Goal: Task Accomplishment & Management: Use online tool/utility

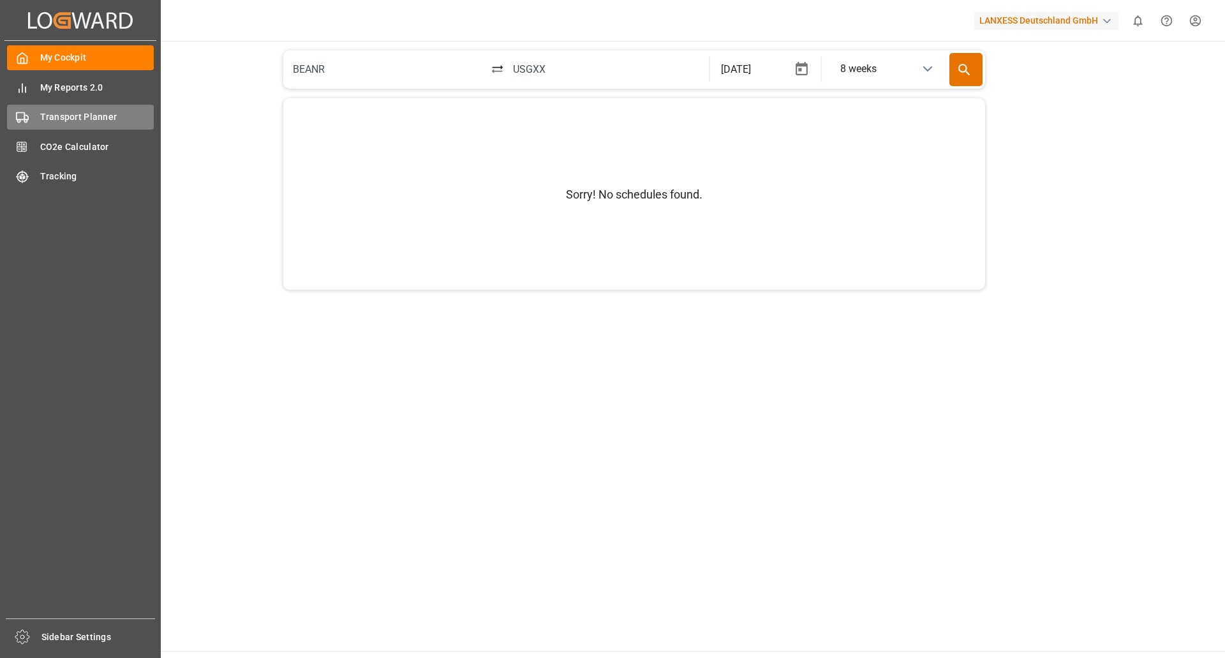
click at [92, 115] on span "Transport Planner" at bounding box center [97, 116] width 114 height 13
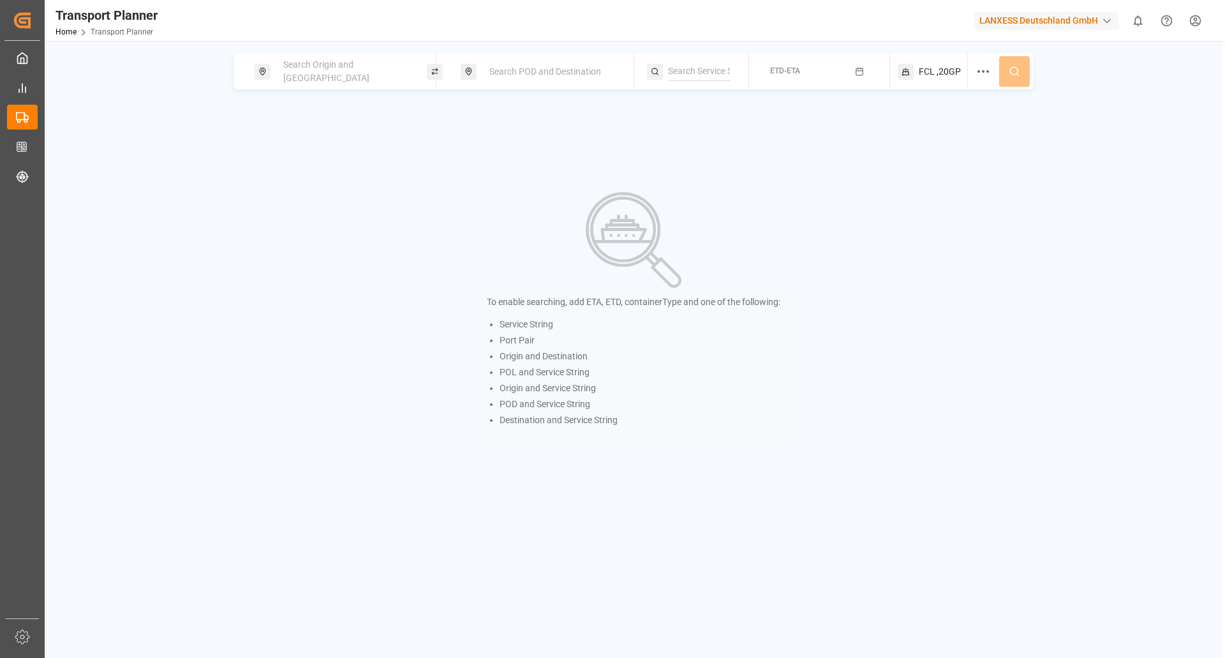
click at [317, 77] on div "Search Origin and [GEOGRAPHIC_DATA]" at bounding box center [345, 71] width 138 height 37
click at [331, 152] on div at bounding box center [344, 161] width 151 height 61
click at [325, 167] on input at bounding box center [333, 173] width 128 height 19
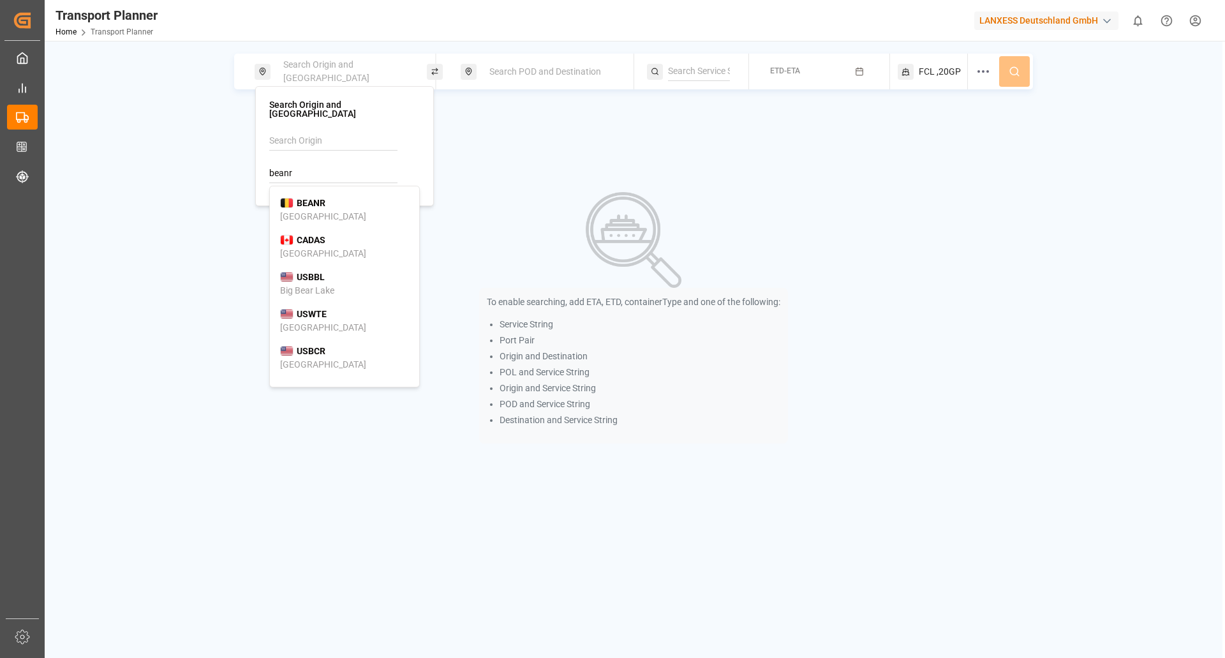
click at [321, 205] on div "BEANR [GEOGRAPHIC_DATA]" at bounding box center [344, 209] width 129 height 27
type input "BEANR"
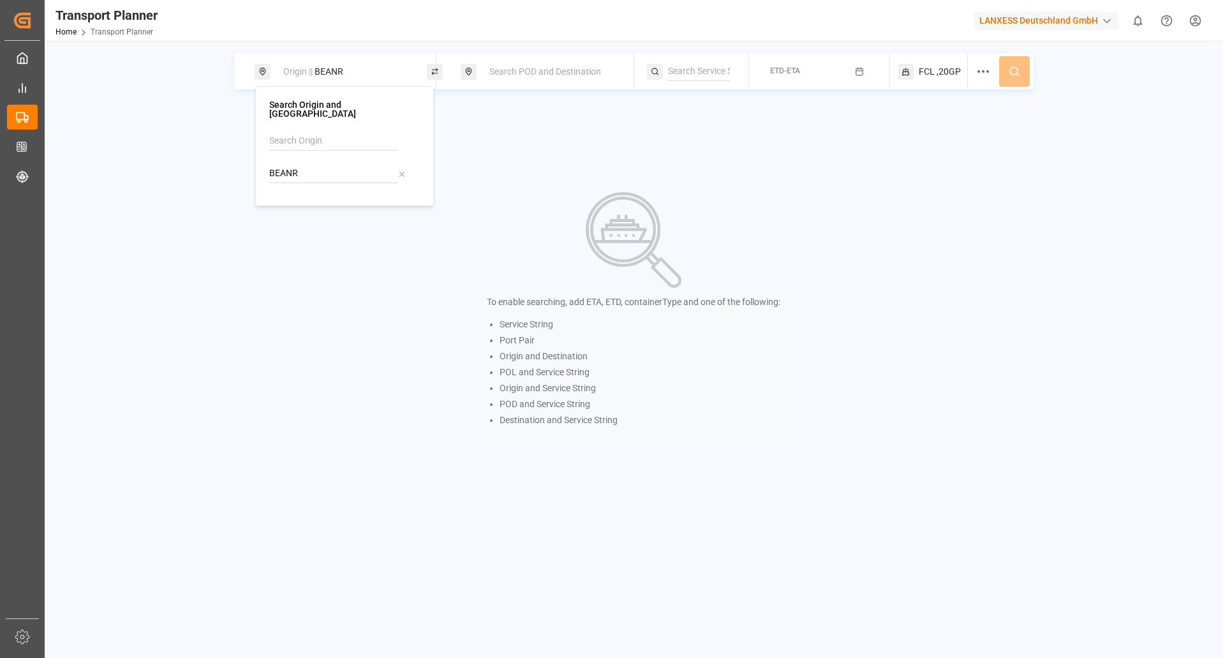
click at [564, 76] on span "Search POD and Destination" at bounding box center [545, 71] width 112 height 10
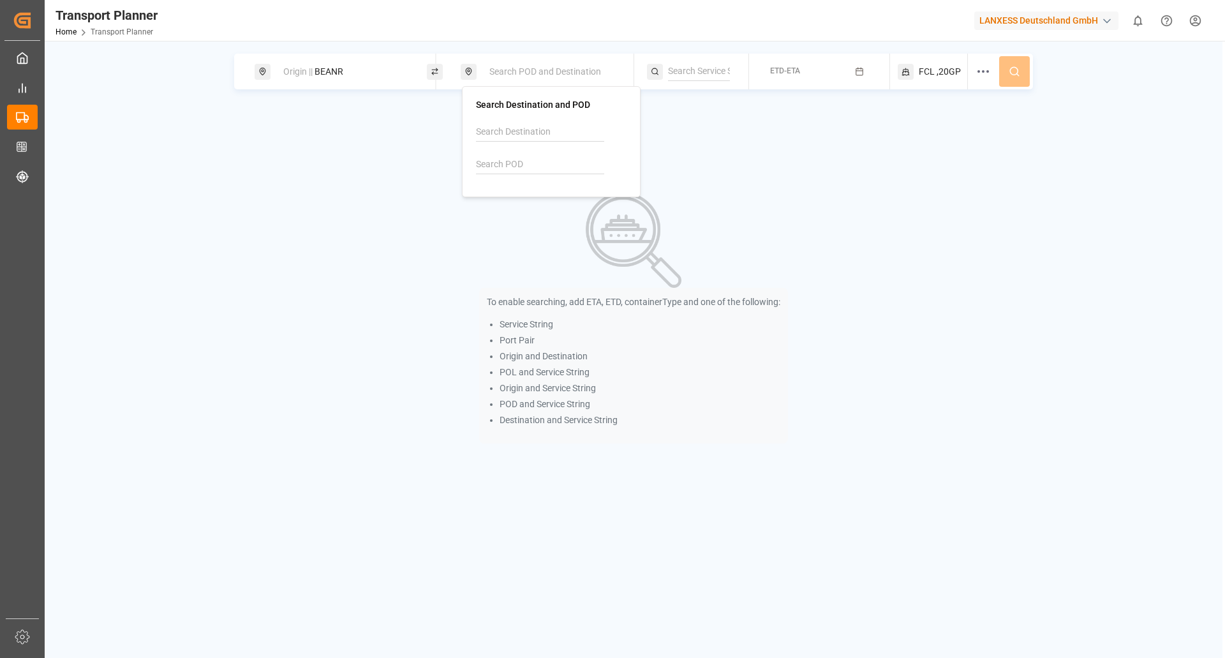
click at [529, 161] on input at bounding box center [540, 164] width 128 height 19
click at [515, 195] on b "BRSSZ" at bounding box center [517, 194] width 29 height 10
type input "BRSSZ"
click at [723, 165] on div "To enable searching, add ETA, ETD, containerType and one of the following: Serv…" at bounding box center [634, 317] width 942 height 329
click at [705, 75] on input at bounding box center [699, 71] width 62 height 19
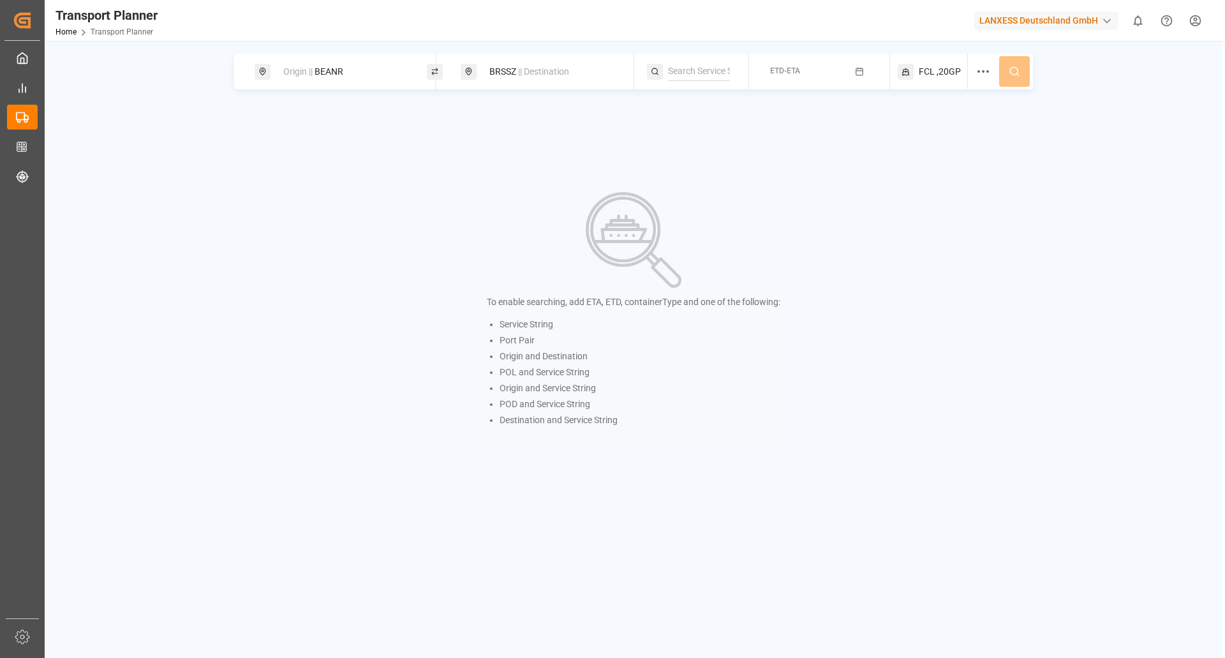
click at [786, 73] on span "ETD-ETA" at bounding box center [785, 70] width 30 height 9
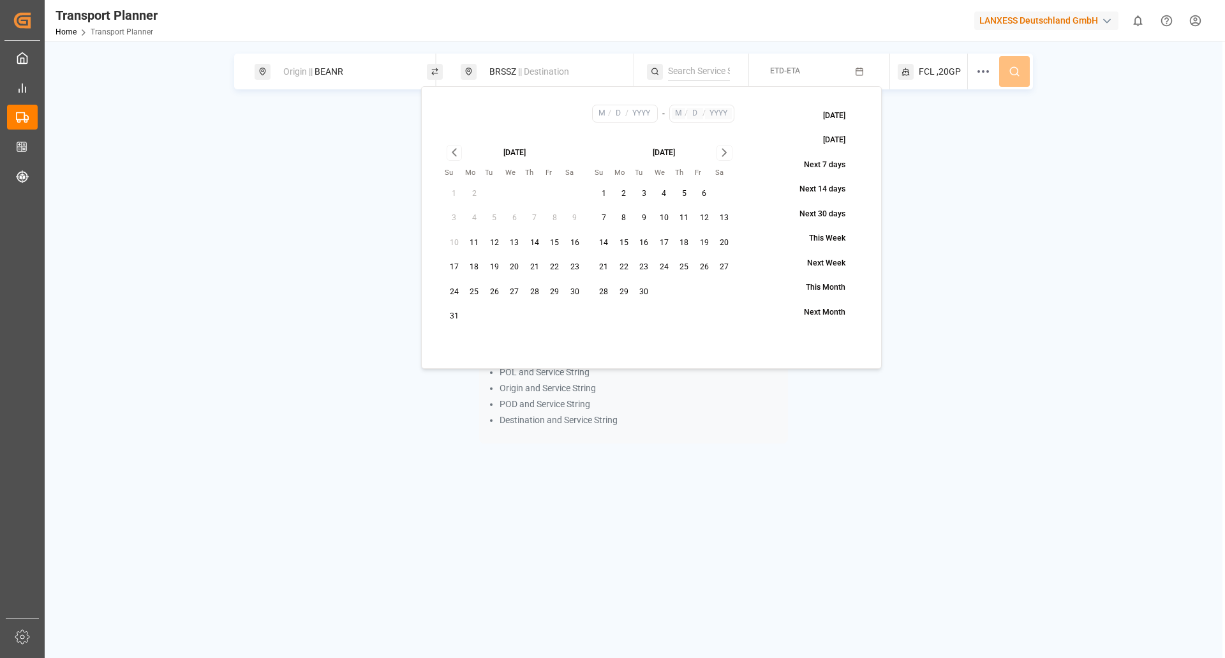
click at [538, 292] on button "28" at bounding box center [534, 292] width 20 height 20
type input "8"
type input "28"
type input "2025"
click at [715, 144] on div "[DATE] Su Mo Tu We Th Fr Sa 1 2 3 4 5 6 7 8 9 10 11 12 13 14 15 16 17 18 19 20 …" at bounding box center [589, 236] width 308 height 200
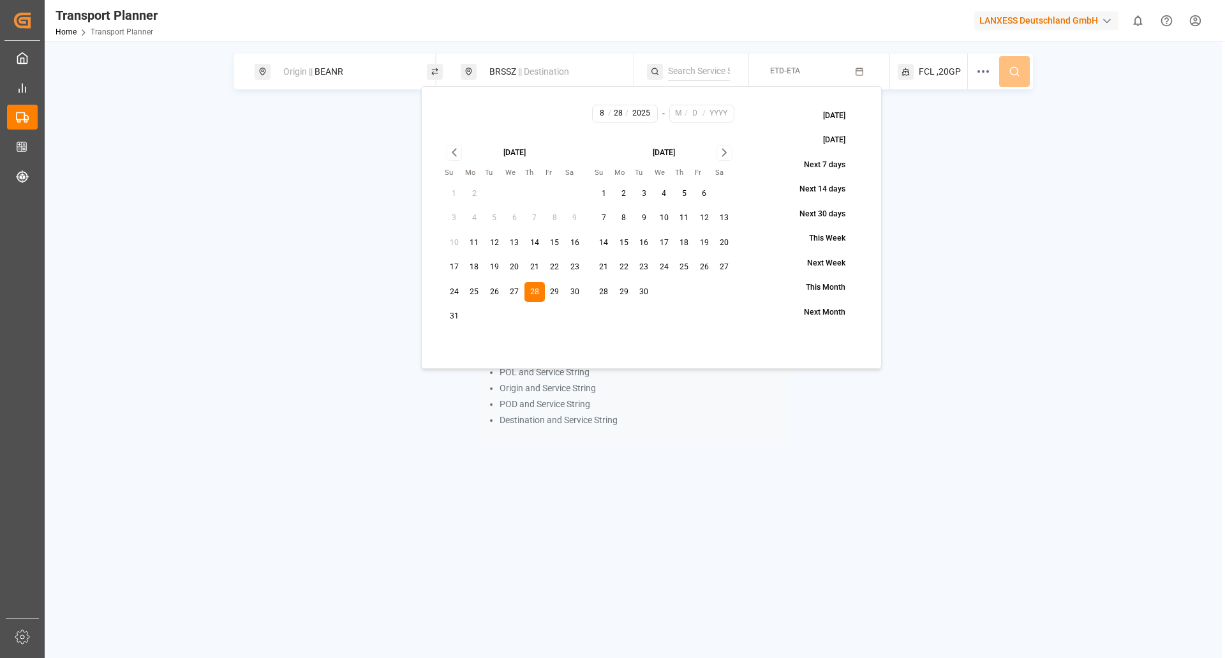
click at [719, 145] on div "[DATE] Su Mo Tu We Th Fr Sa 1 2 3 4 5 6 7 8 9 10 11 12 13 14 15 16 17 18 19 20 …" at bounding box center [589, 236] width 308 height 200
click at [719, 146] on icon "Go to next month" at bounding box center [724, 152] width 15 height 15
click at [704, 296] on button "31" at bounding box center [704, 292] width 20 height 20
type input "10"
type input "31"
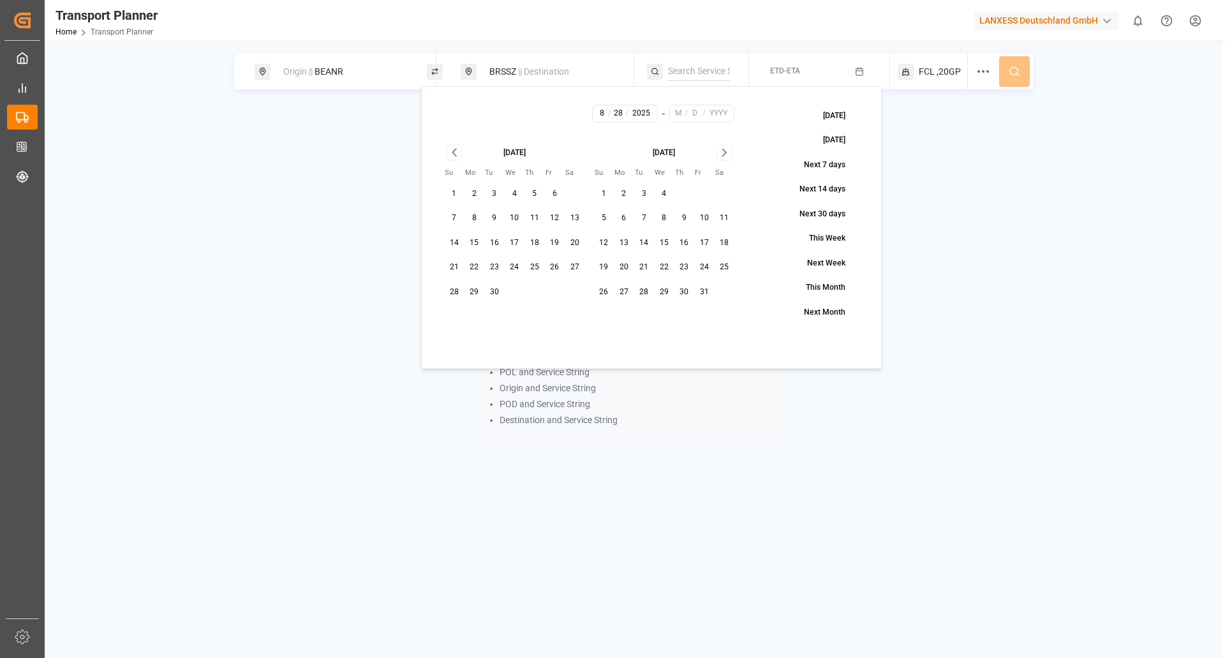
type input "2025"
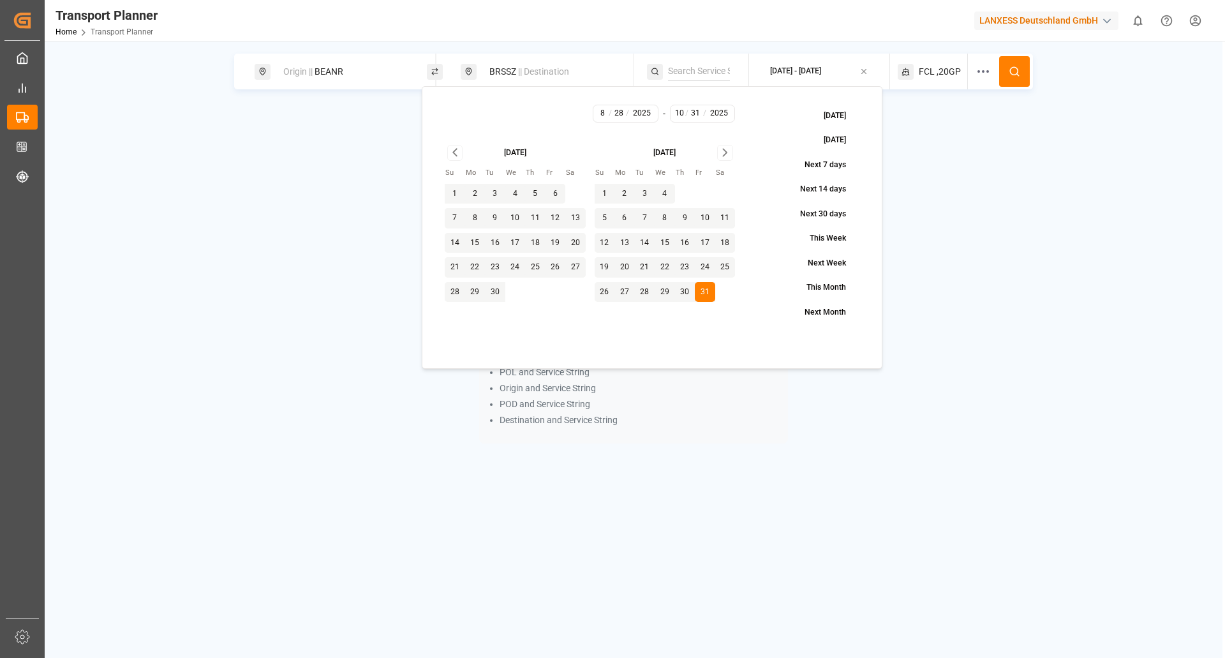
click at [952, 251] on div "To enable searching, add ETA, ETD, containerType and one of the following: Serv…" at bounding box center [634, 317] width 942 height 329
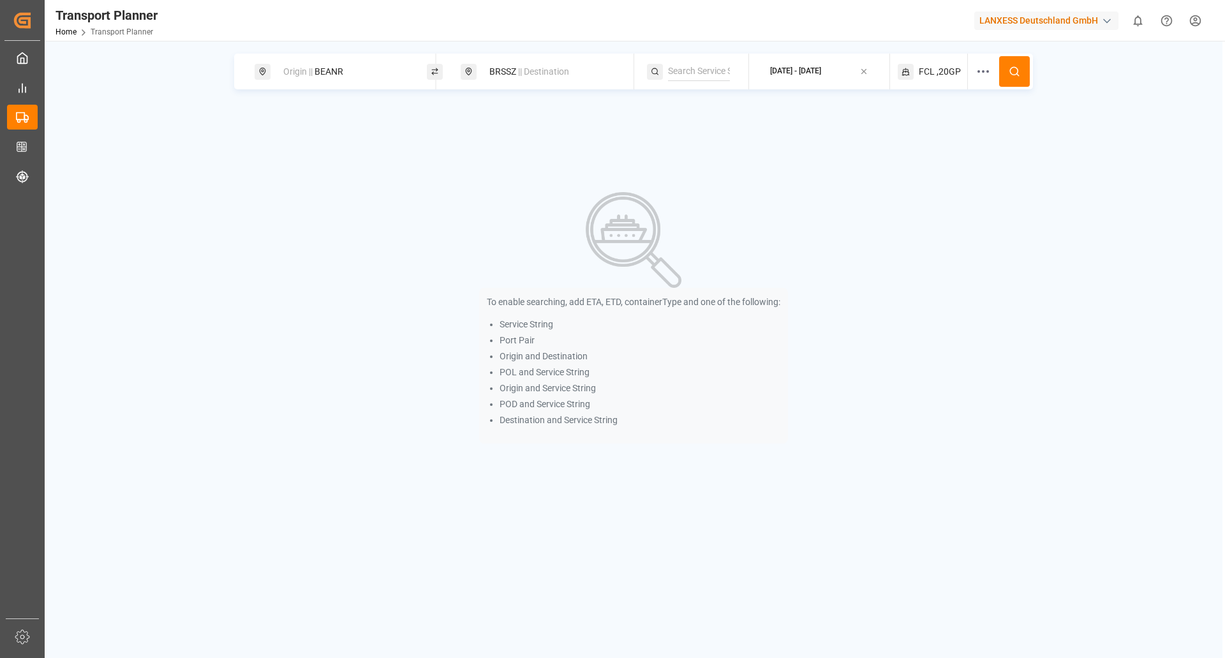
click at [1017, 70] on circle at bounding box center [1014, 71] width 8 height 8
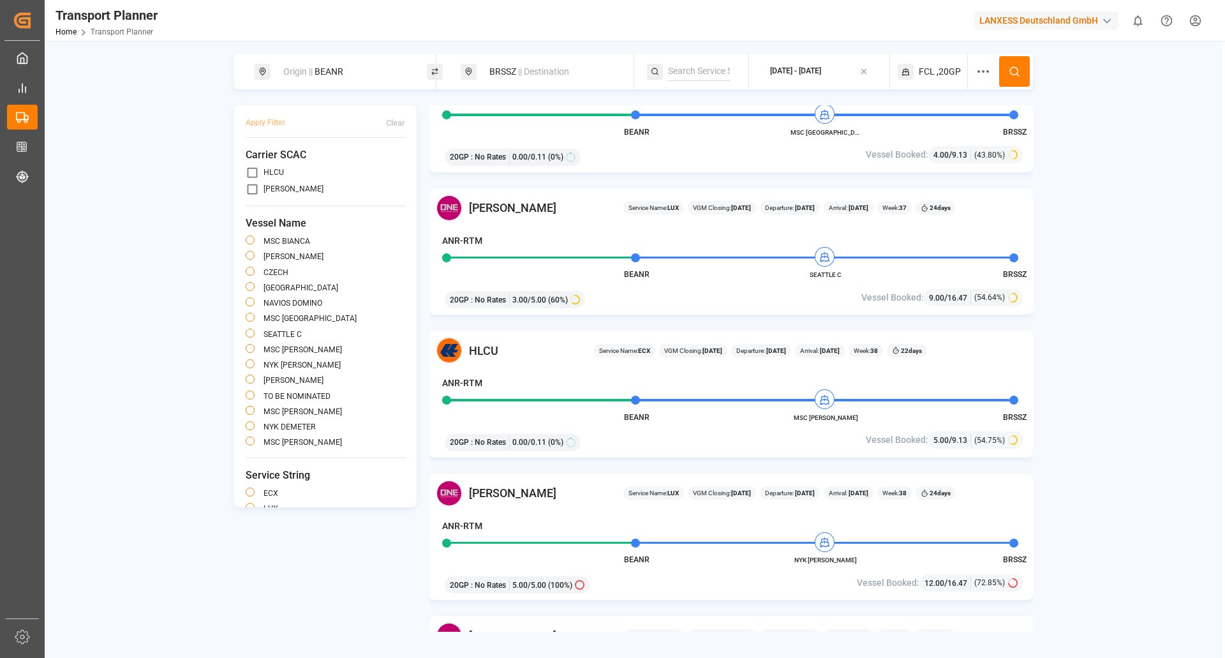
scroll to position [638, 0]
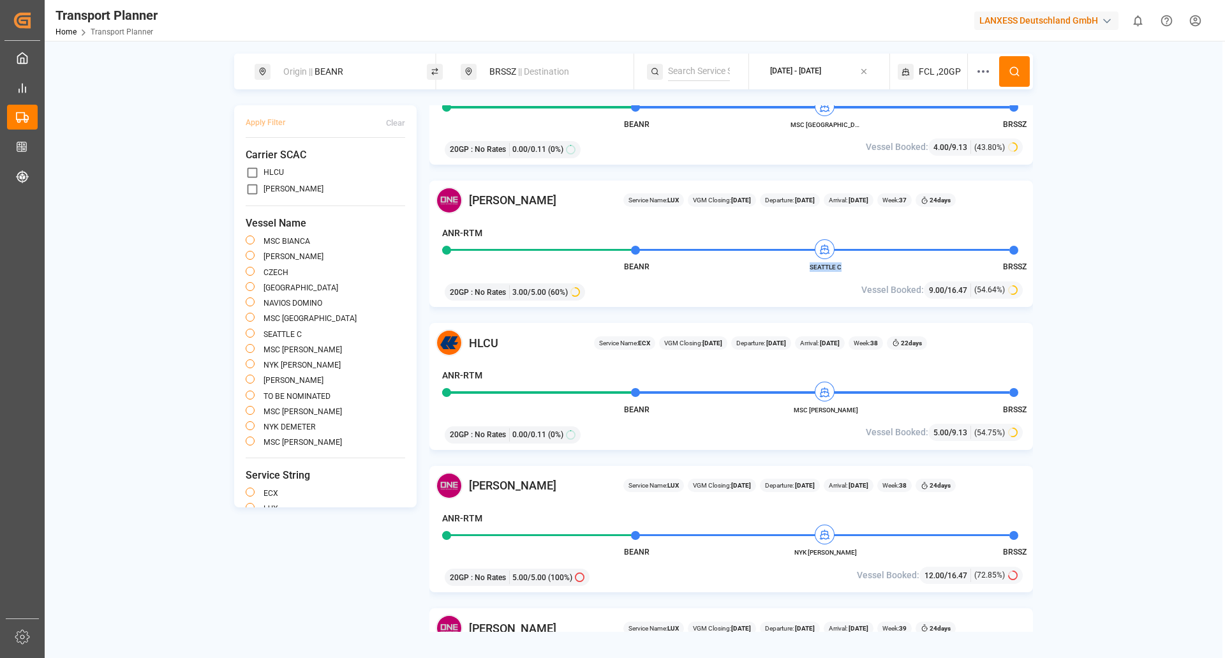
drag, startPoint x: 799, startPoint y: 264, endPoint x: 842, endPoint y: 266, distance: 42.8
click at [842, 266] on span "SEATTLE C" at bounding box center [825, 267] width 70 height 10
copy span "SEATTLE C"
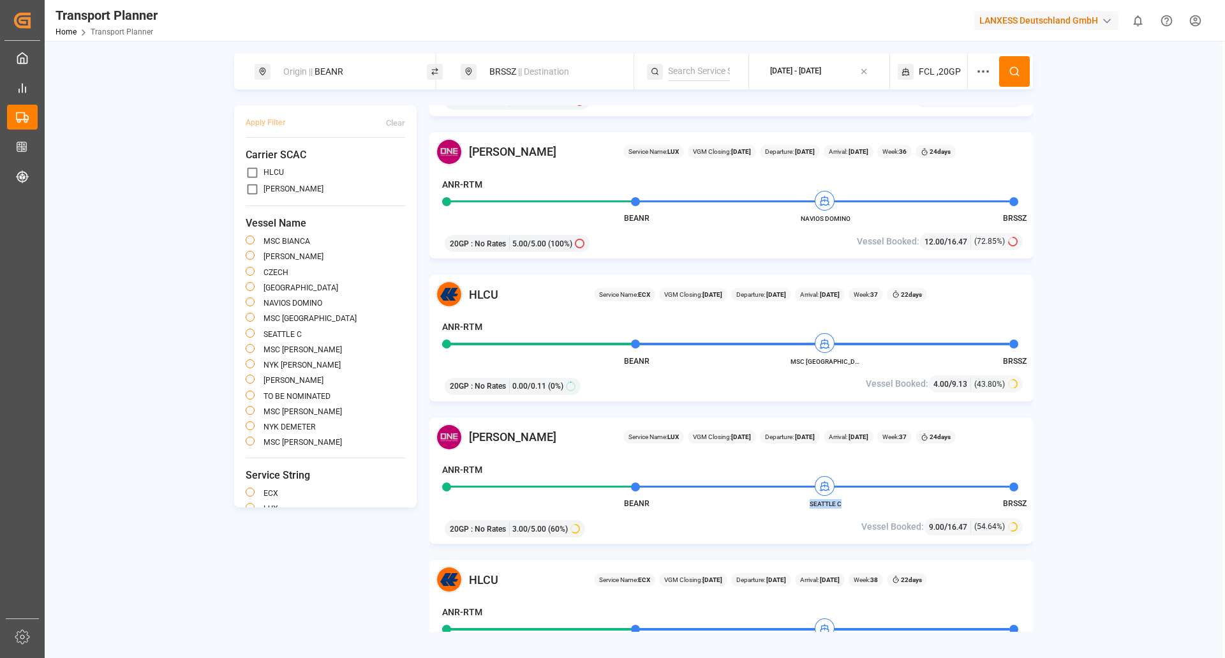
scroll to position [319, 0]
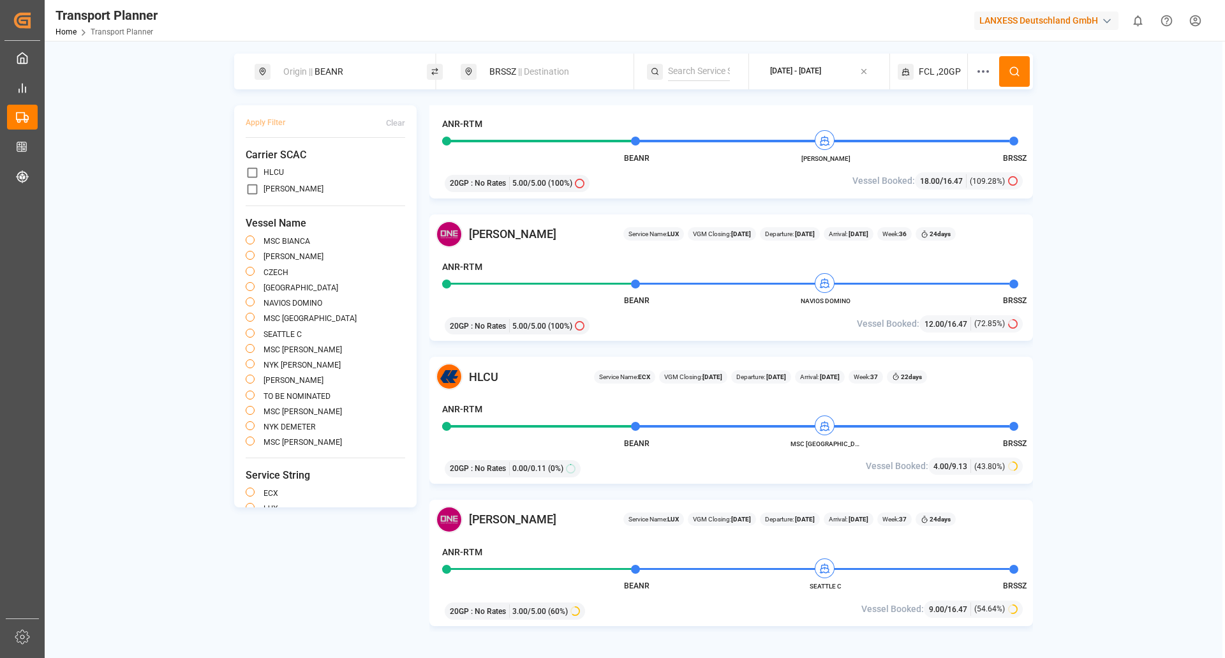
click at [351, 80] on div "Origin || BEANR" at bounding box center [345, 72] width 138 height 24
click at [334, 166] on input "BEANR" at bounding box center [333, 173] width 128 height 19
click at [402, 170] on icon at bounding box center [401, 174] width 9 height 9
click at [348, 166] on input at bounding box center [333, 173] width 128 height 19
click at [335, 196] on div "NLRTM [GEOGRAPHIC_DATA]" at bounding box center [344, 209] width 129 height 27
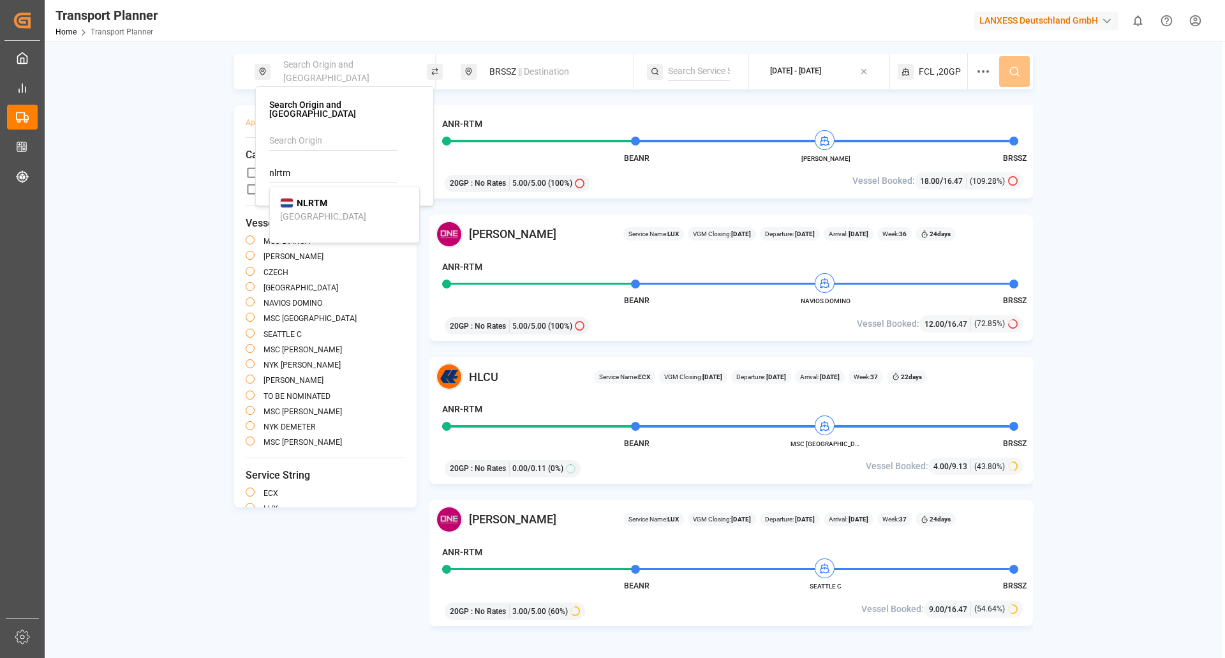
type input "NLRTM"
click at [1008, 70] on button at bounding box center [1014, 71] width 31 height 31
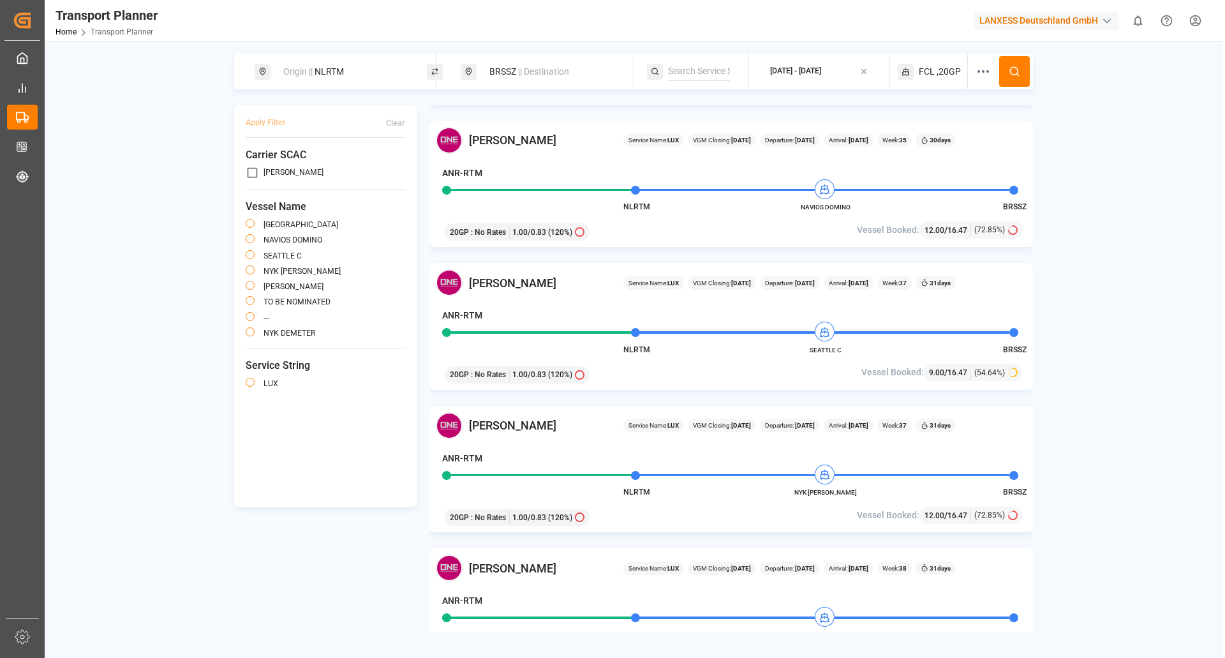
scroll to position [319, 0]
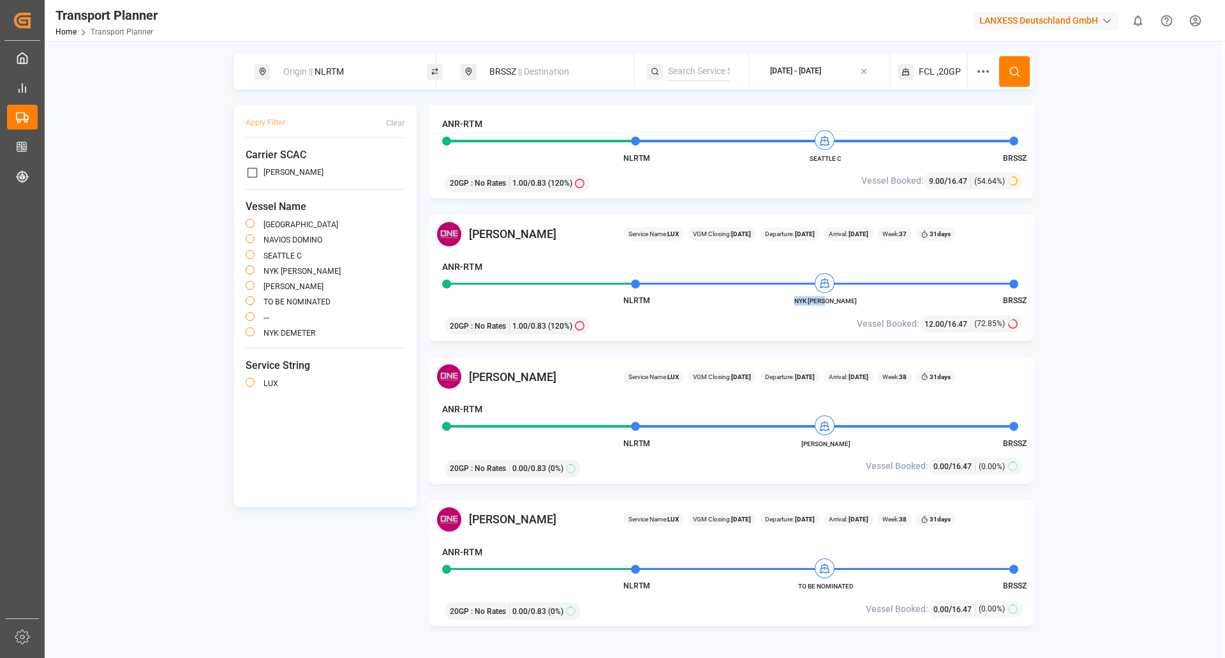
drag, startPoint x: 853, startPoint y: 297, endPoint x: 796, endPoint y: 298, distance: 57.4
click at [796, 298] on span "NYK [PERSON_NAME]" at bounding box center [825, 301] width 70 height 10
copy span "NYK [PERSON_NAME]"
click at [387, 558] on div "Apply Filter Clear Carrier SCAC [PERSON_NAME] Vessel Name [GEOGRAPHIC_DATA] NAV…" at bounding box center [633, 368] width 799 height 526
click at [343, 71] on div "Origin || NLRTM" at bounding box center [345, 72] width 138 height 24
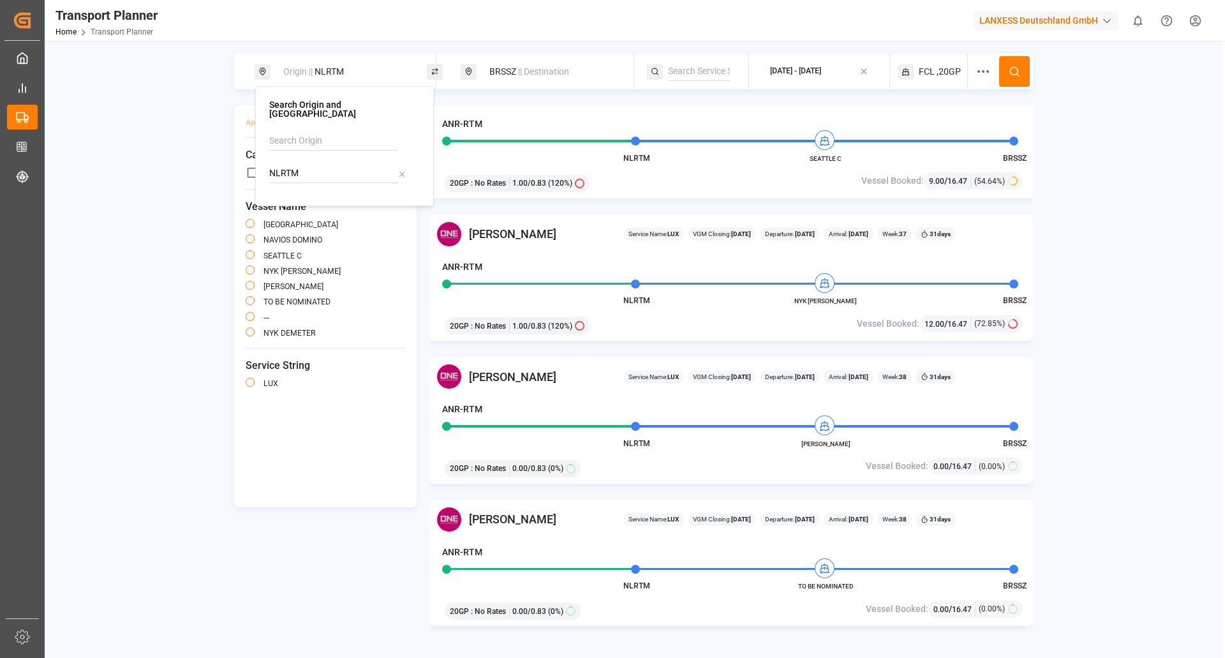
click at [335, 167] on input "NLRTM" at bounding box center [333, 173] width 128 height 19
click at [406, 165] on div "NLRTM" at bounding box center [344, 173] width 151 height 19
click at [397, 170] on icon at bounding box center [401, 174] width 9 height 9
click at [368, 164] on input at bounding box center [333, 173] width 128 height 19
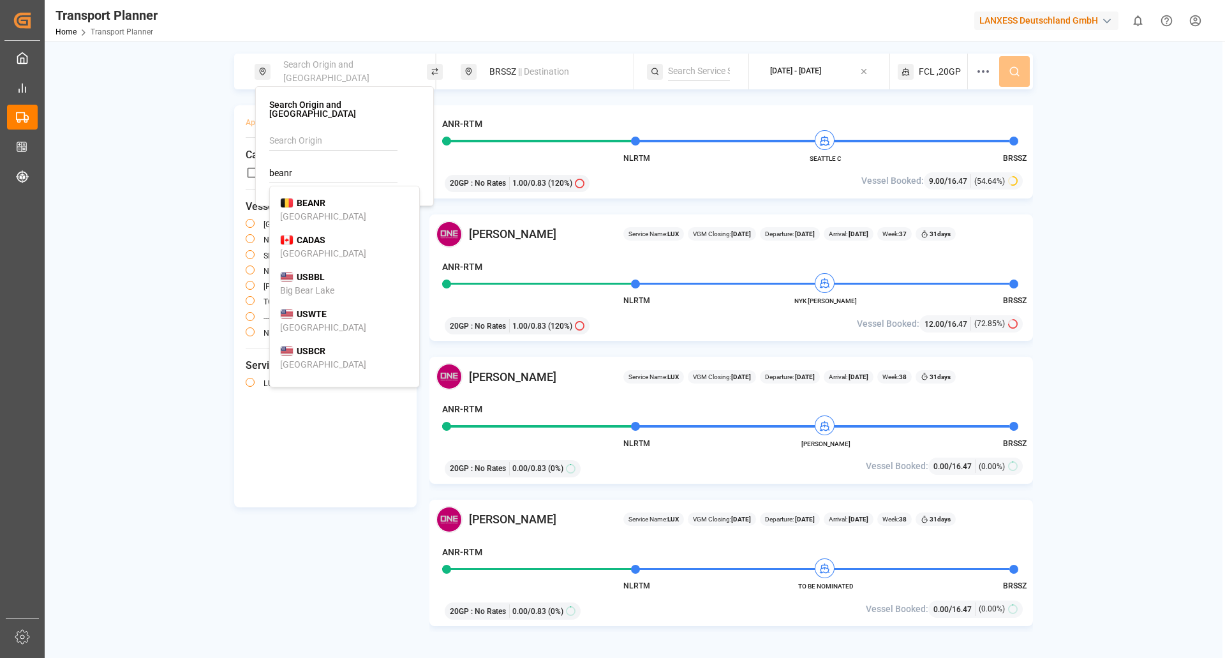
click at [343, 196] on div "BEANR [GEOGRAPHIC_DATA]" at bounding box center [344, 209] width 129 height 27
type input "BEANR"
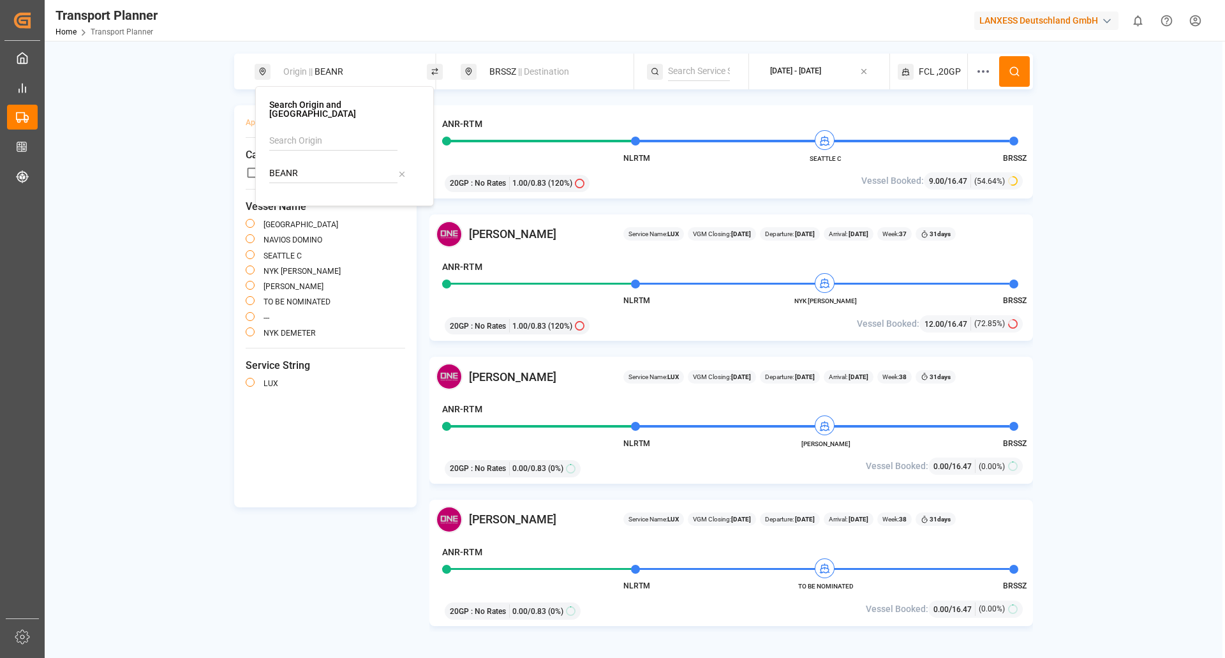
click at [1015, 70] on icon at bounding box center [1013, 71] width 11 height 11
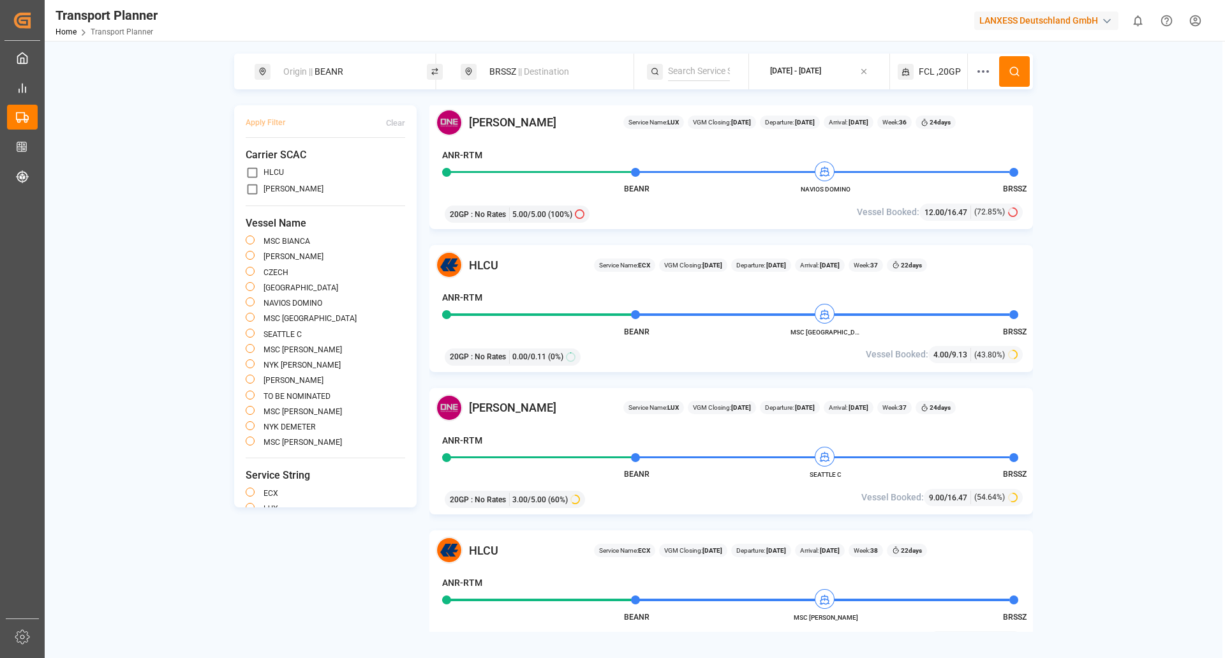
scroll to position [446, 0]
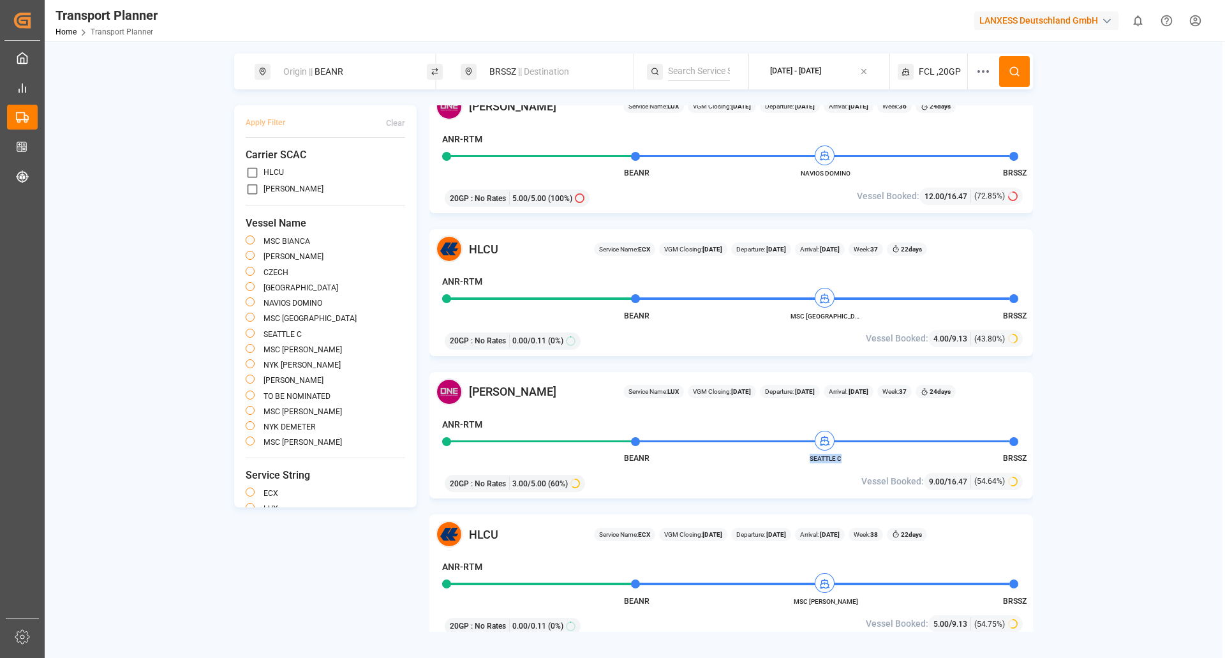
drag, startPoint x: 844, startPoint y: 457, endPoint x: 801, endPoint y: 462, distance: 43.0
click at [801, 462] on span "SEATTLE C" at bounding box center [825, 458] width 70 height 10
copy span "SEATTLE C"
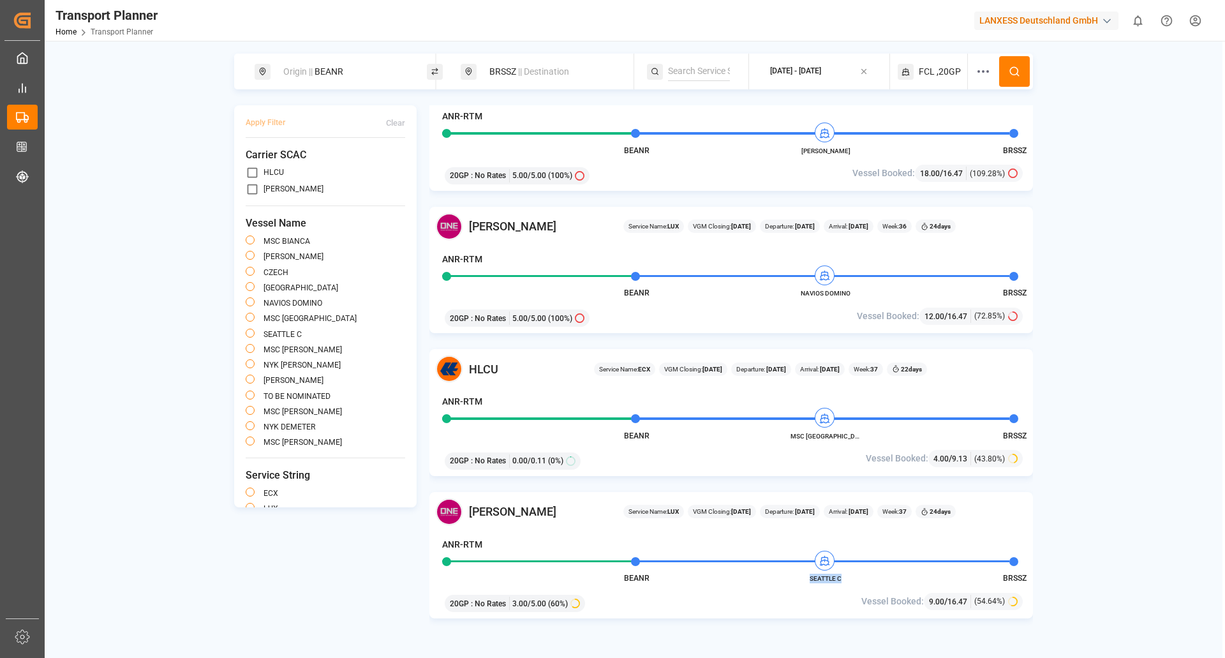
scroll to position [191, 0]
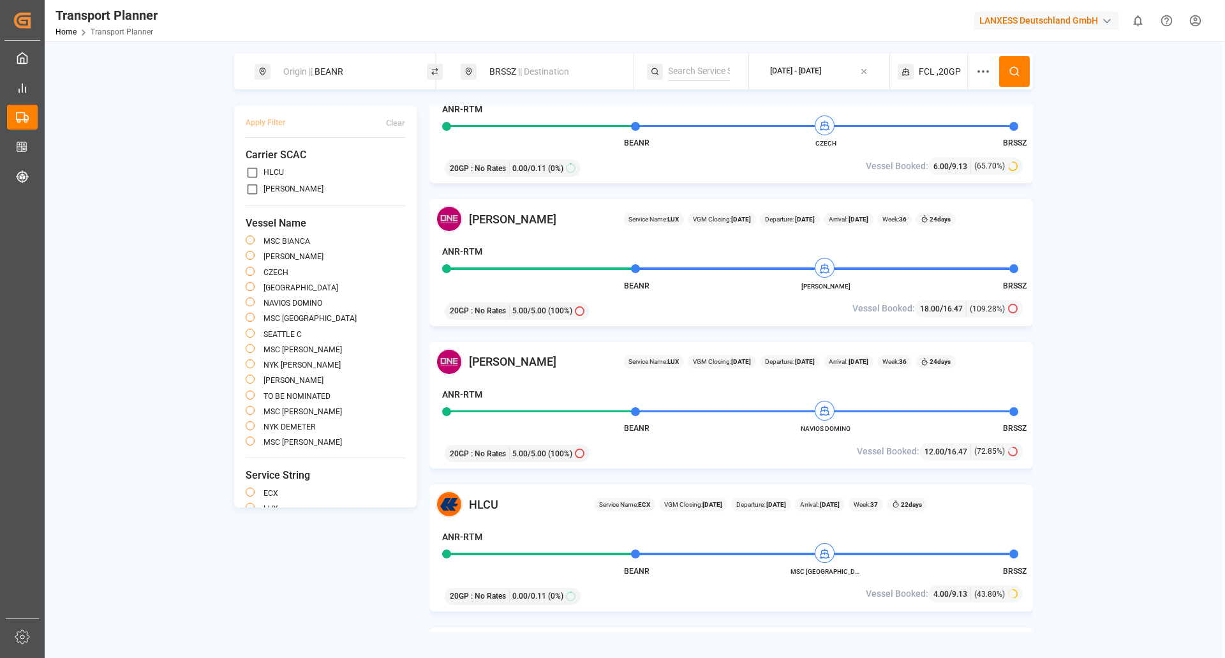
click at [504, 67] on div "BRSSZ || Destination" at bounding box center [551, 72] width 138 height 24
click at [612, 167] on div "BRSSZ" at bounding box center [550, 164] width 151 height 19
click at [608, 164] on icon at bounding box center [607, 165] width 9 height 9
click at [568, 163] on input at bounding box center [539, 164] width 128 height 19
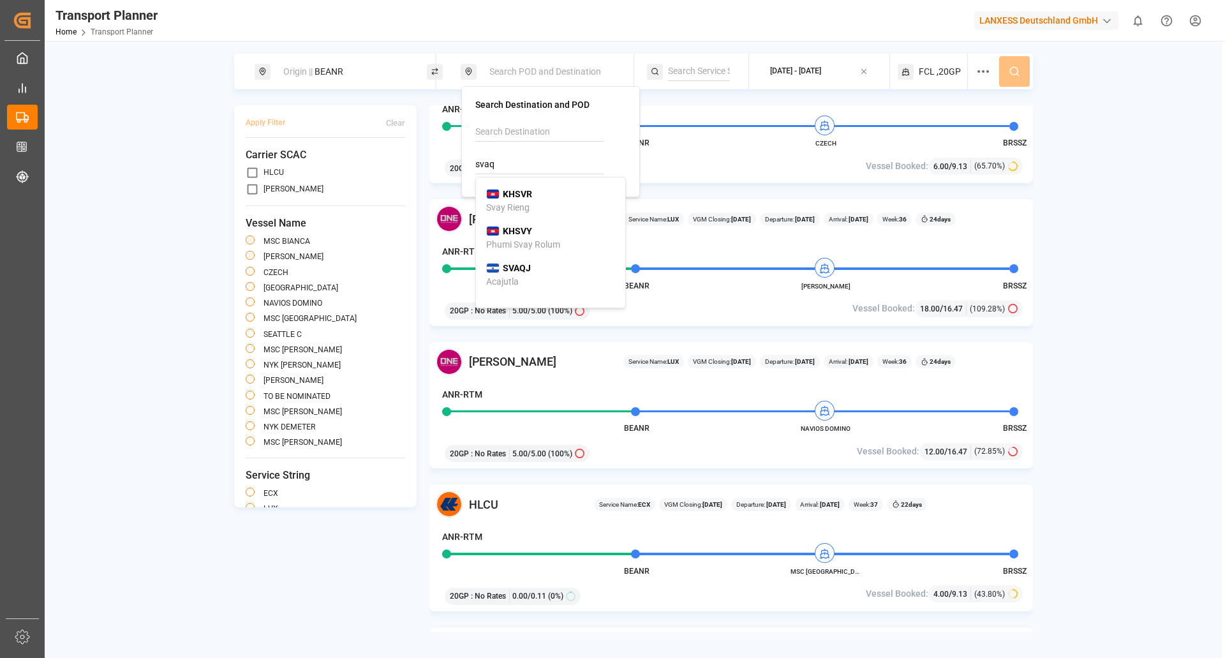
click at [535, 279] on div "SVAQJ Acajutla" at bounding box center [550, 275] width 129 height 27
type input "SVAQJ"
click at [1023, 71] on button at bounding box center [1014, 71] width 31 height 31
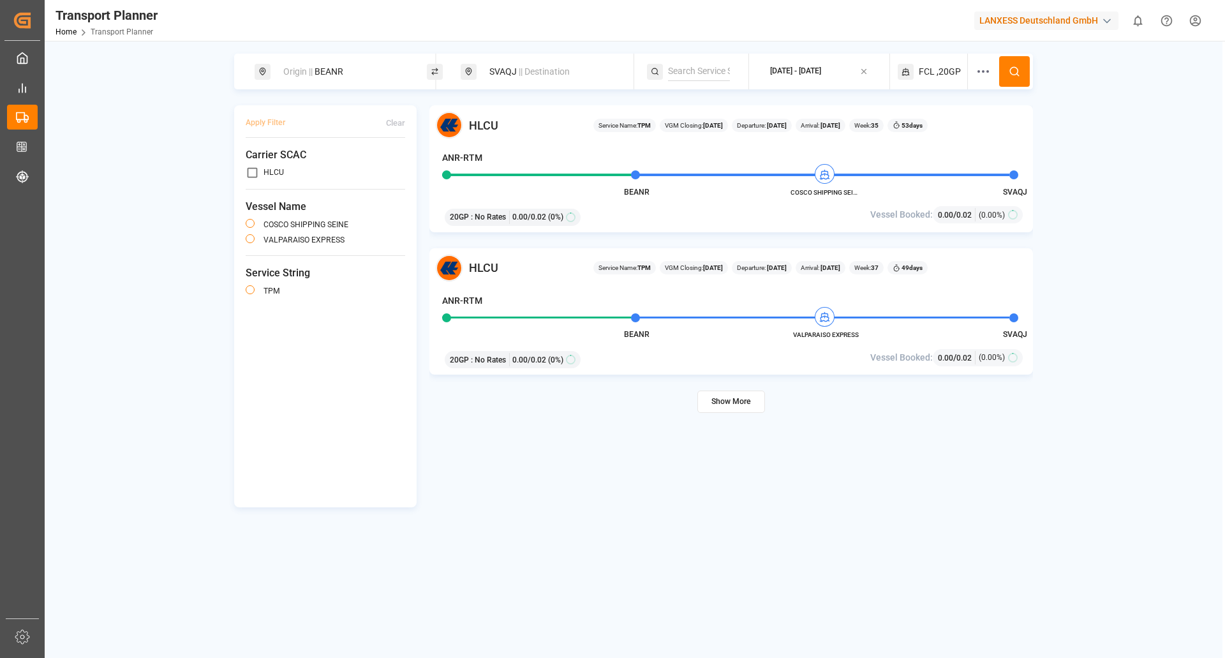
click at [817, 74] on div "[DATE] - [DATE]" at bounding box center [795, 71] width 51 height 11
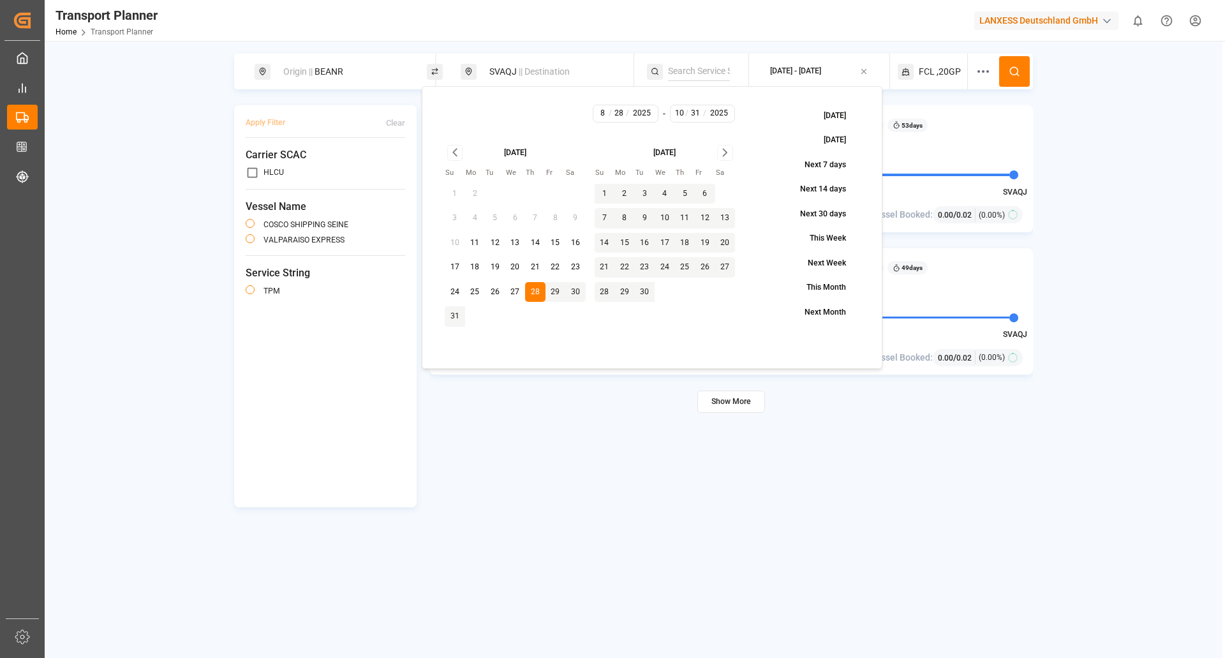
click at [722, 155] on icon "Go to next month" at bounding box center [725, 152] width 15 height 15
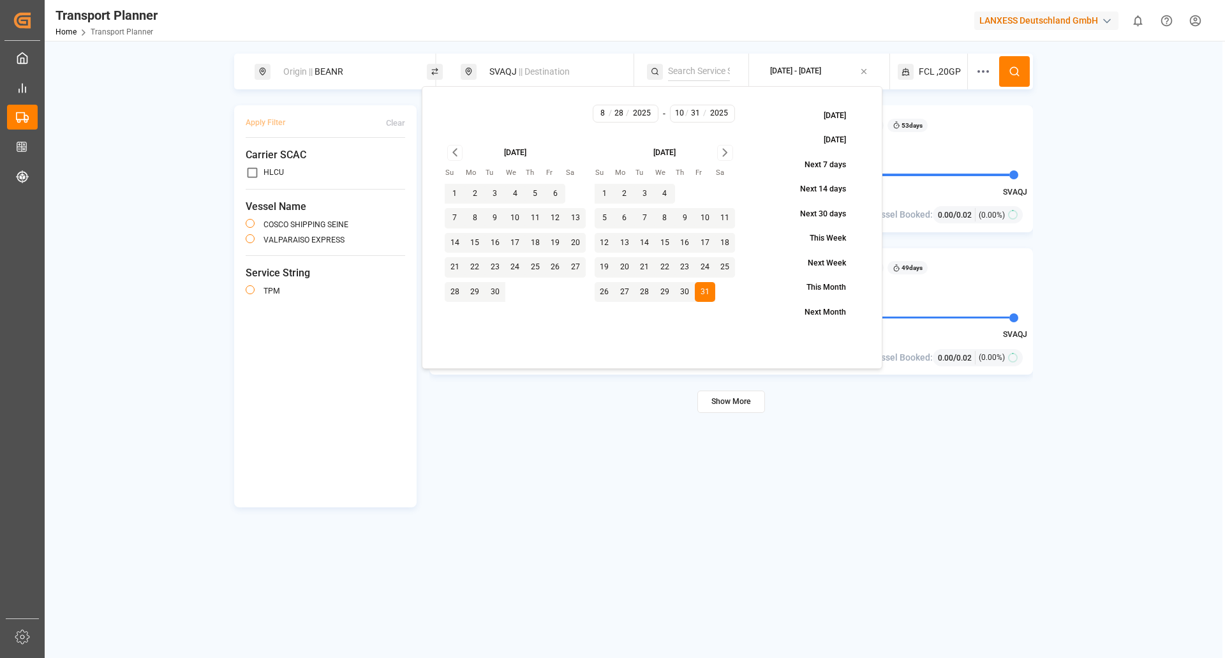
click at [726, 158] on icon "Go to next month" at bounding box center [725, 152] width 15 height 15
click at [601, 318] on button "30" at bounding box center [604, 316] width 20 height 20
type input "11"
type input "30"
click at [1017, 73] on circle at bounding box center [1014, 71] width 8 height 8
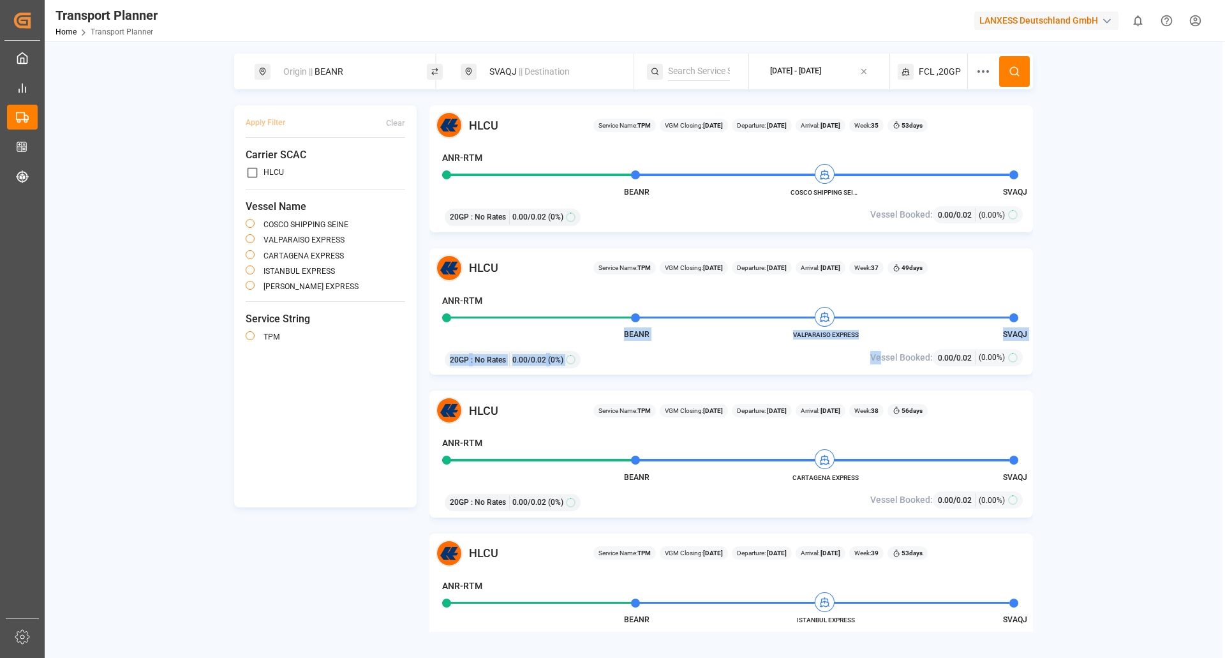
drag, startPoint x: 879, startPoint y: 341, endPoint x: 794, endPoint y: 326, distance: 86.1
click at [794, 326] on div "HLCU Service Name: TPM VGM Closing: [DATE] Departure: [DATE] Arrival: [DATE] We…" at bounding box center [730, 311] width 603 height 127
click at [788, 332] on div "HLCU Service Name: TPM VGM Closing: [DATE] Departure: [DATE] Arrival: [DATE] We…" at bounding box center [730, 311] width 603 height 127
drag, startPoint x: 790, startPoint y: 335, endPoint x: 860, endPoint y: 334, distance: 70.2
click at [860, 334] on span "VALPARAISO EXPRESS" at bounding box center [825, 335] width 70 height 10
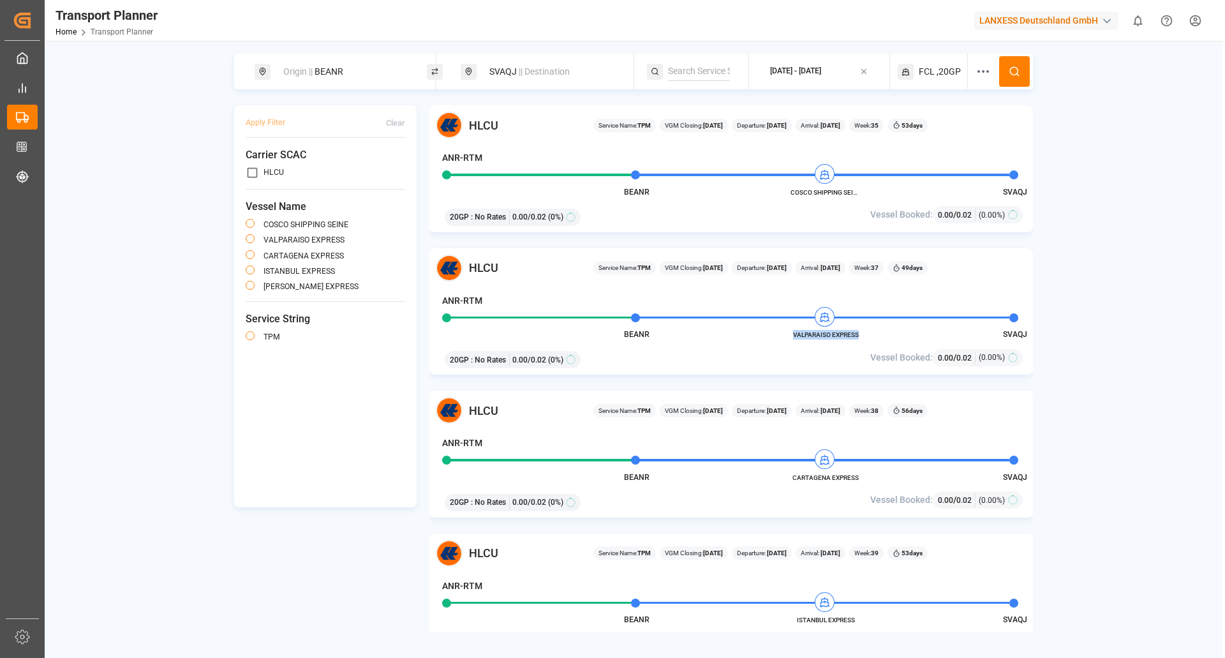
copy span "VALPARAISO EXPRESS"
click at [323, 582] on div "Apply Filter Clear Carrier SCAC HLCU Vessel Name COSCO SHIPPING SEINE VALPARAIS…" at bounding box center [633, 368] width 799 height 526
click at [514, 70] on div "SVAQJ || Destination" at bounding box center [551, 72] width 138 height 24
click at [526, 161] on input "SVAQJ" at bounding box center [539, 164] width 128 height 19
click at [603, 165] on icon at bounding box center [607, 165] width 9 height 9
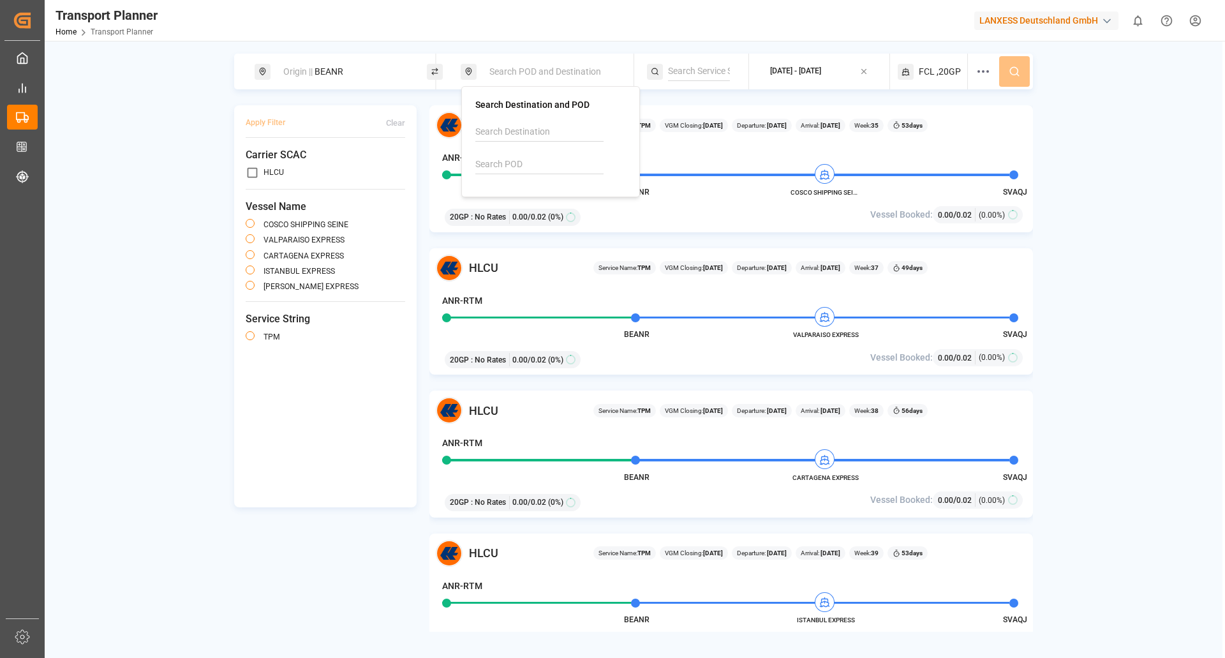
click at [549, 154] on div at bounding box center [550, 152] width 151 height 61
click at [542, 165] on input at bounding box center [539, 164] width 128 height 19
click at [505, 198] on b "BRSSZ" at bounding box center [517, 194] width 29 height 10
type input "BRSSZ"
click at [1021, 70] on button at bounding box center [1014, 71] width 31 height 31
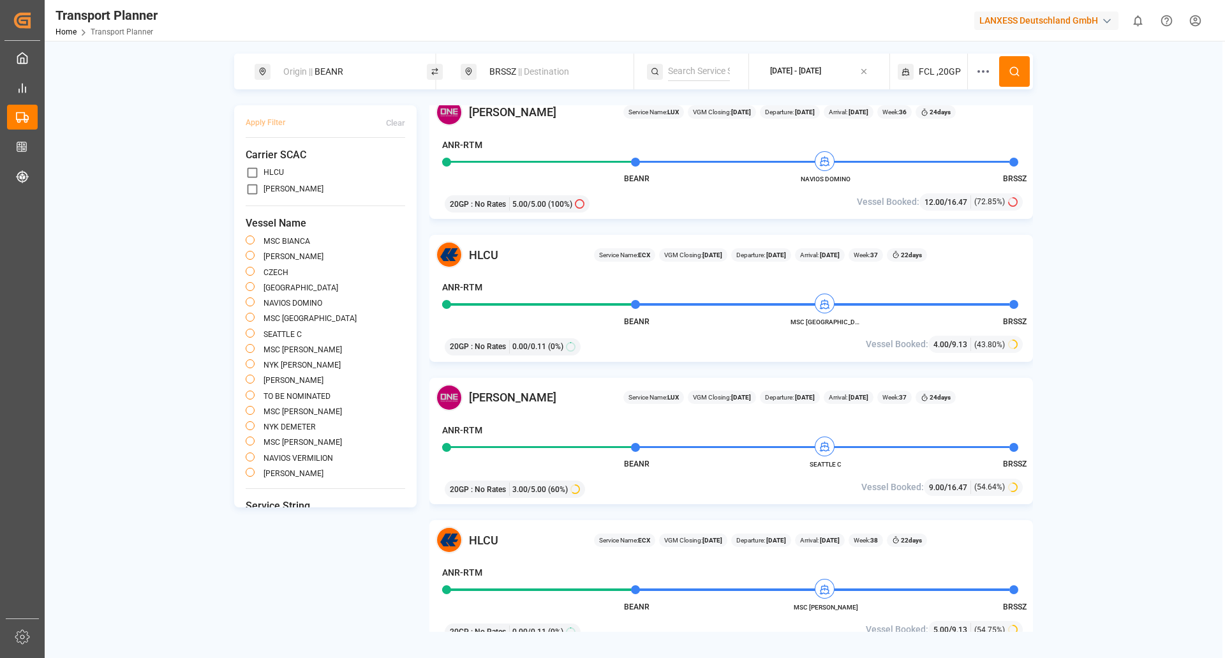
scroll to position [446, 0]
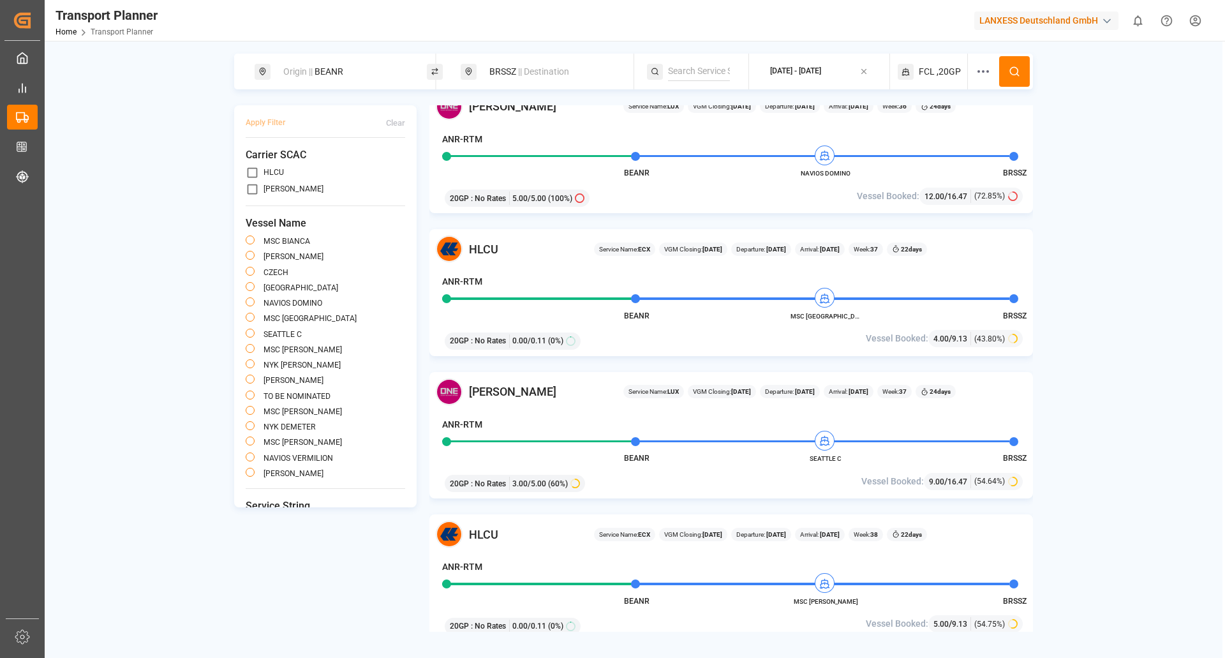
click at [850, 317] on span "MSC [GEOGRAPHIC_DATA]" at bounding box center [825, 316] width 70 height 10
drag, startPoint x: 849, startPoint y: 457, endPoint x: 802, endPoint y: 460, distance: 46.6
click at [802, 460] on span "SEATTLE C" at bounding box center [825, 458] width 70 height 10
copy span "SEATTLE C"
